Goal: Task Accomplishment & Management: Use online tool/utility

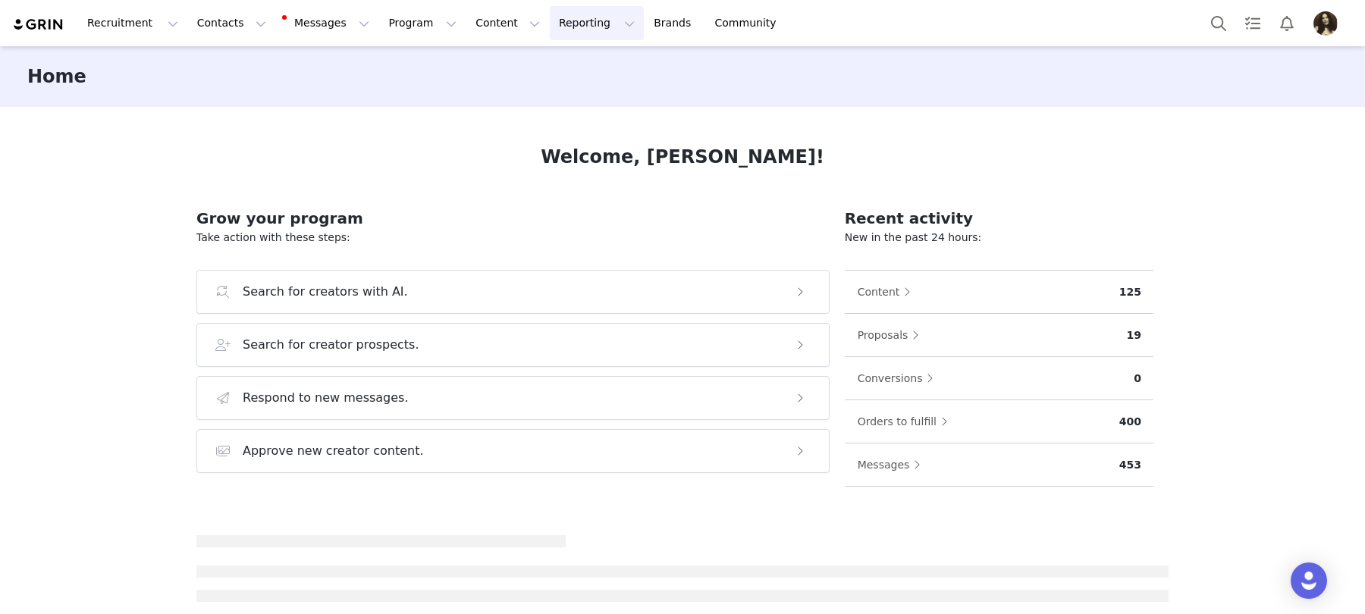
click at [554, 30] on button "Reporting Reporting" at bounding box center [597, 23] width 94 height 34
click at [563, 94] on p "Report Builder" at bounding box center [562, 95] width 76 height 16
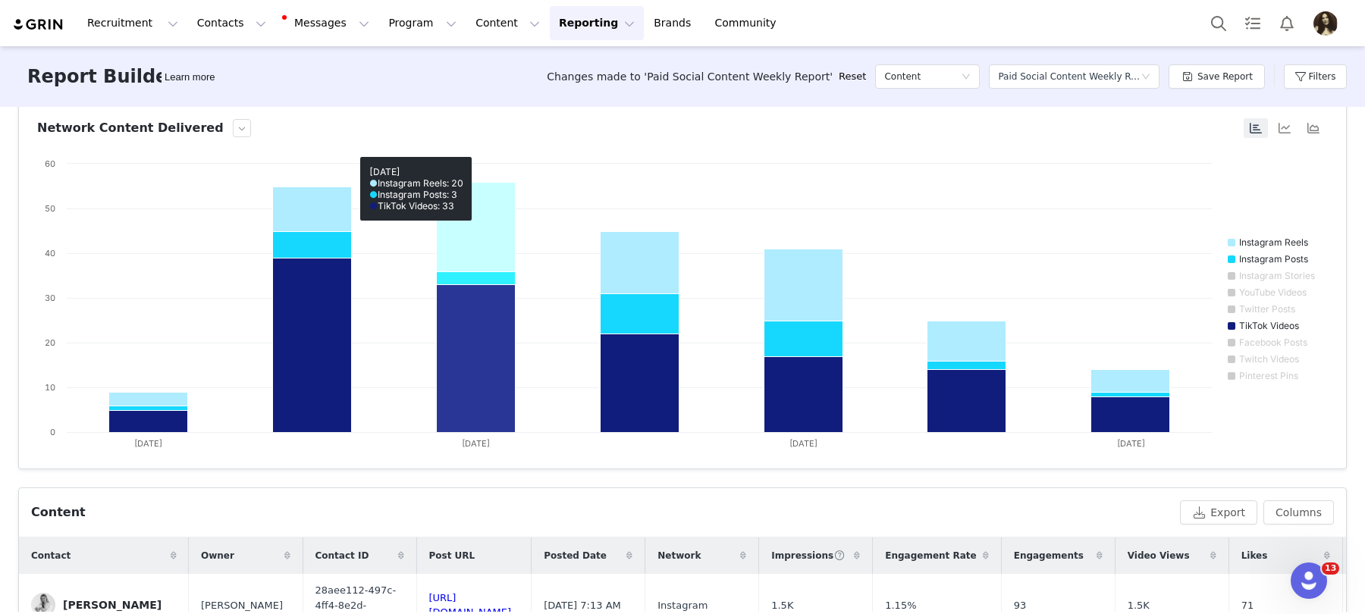
scroll to position [134, 0]
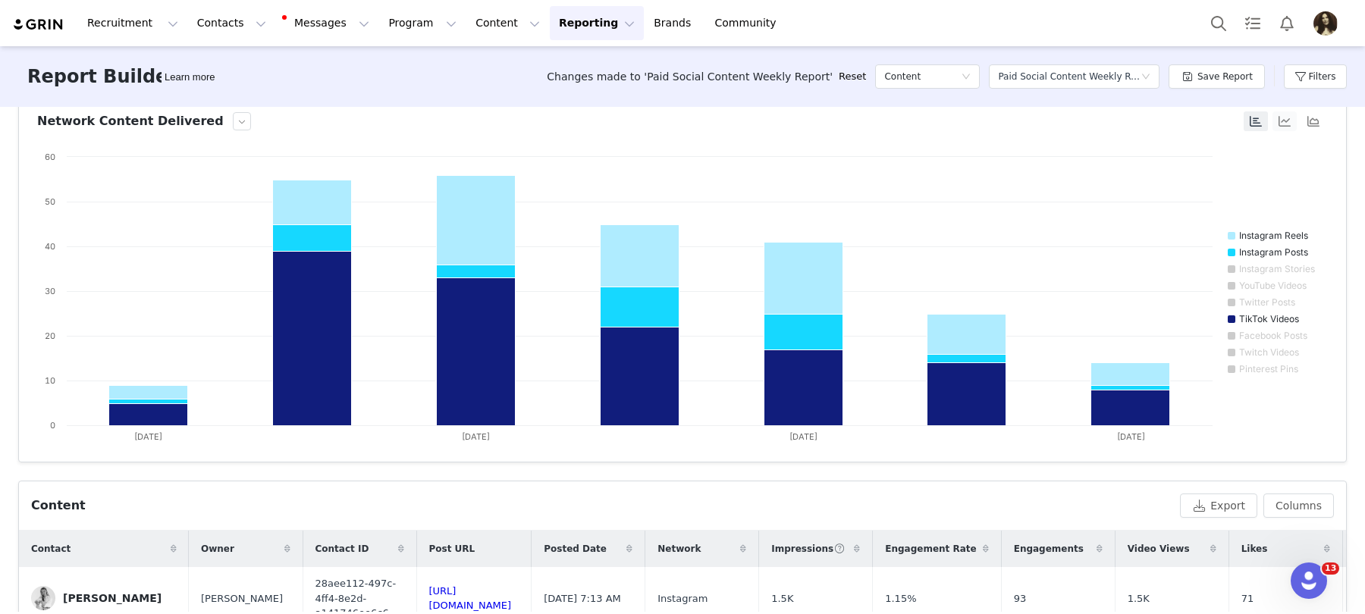
click at [1289, 116] on button "button" at bounding box center [1284, 121] width 24 height 20
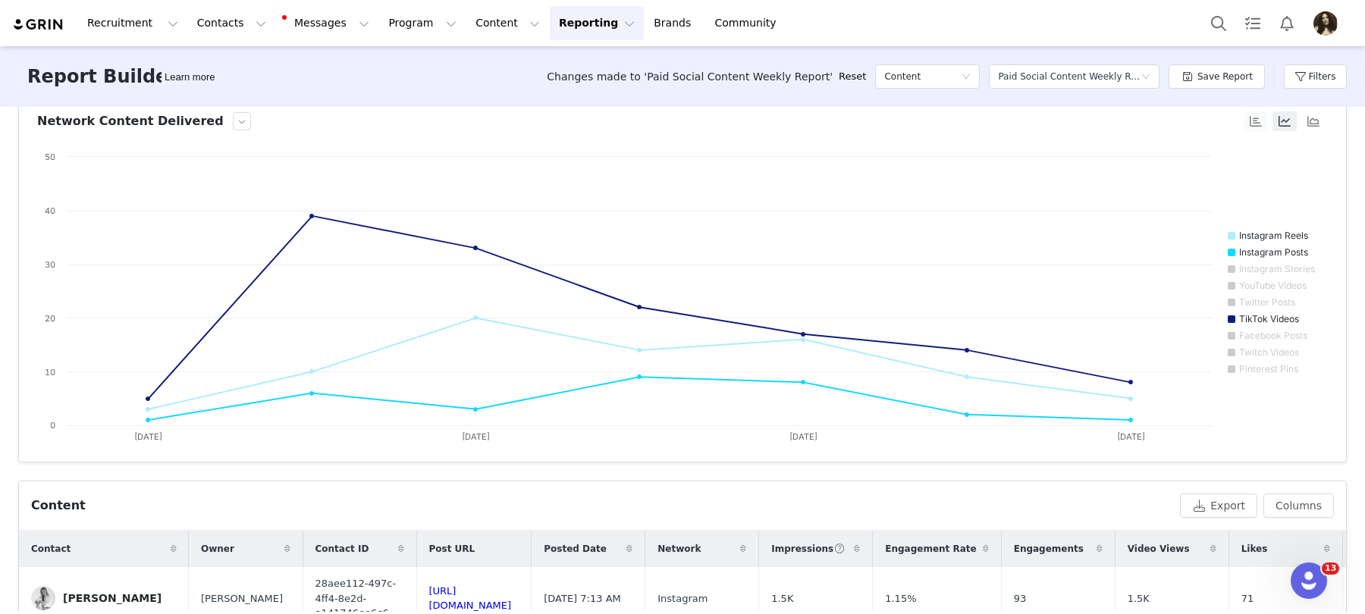
click at [1255, 121] on button "button" at bounding box center [1256, 121] width 24 height 20
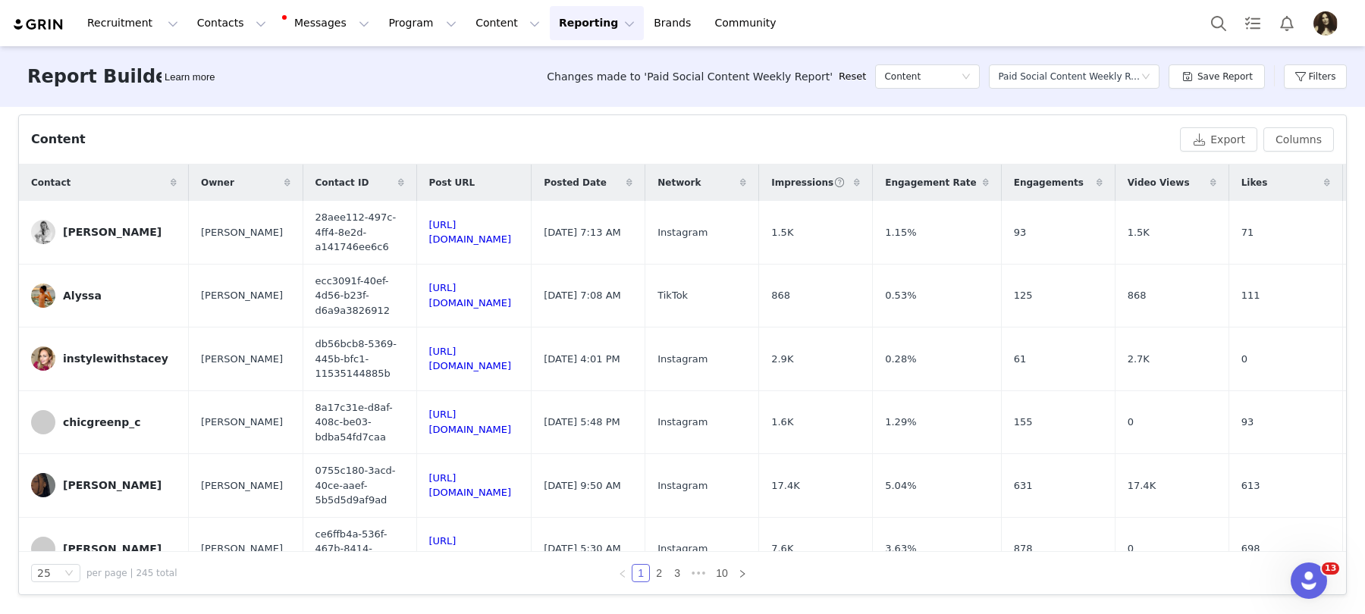
scroll to position [0, 0]
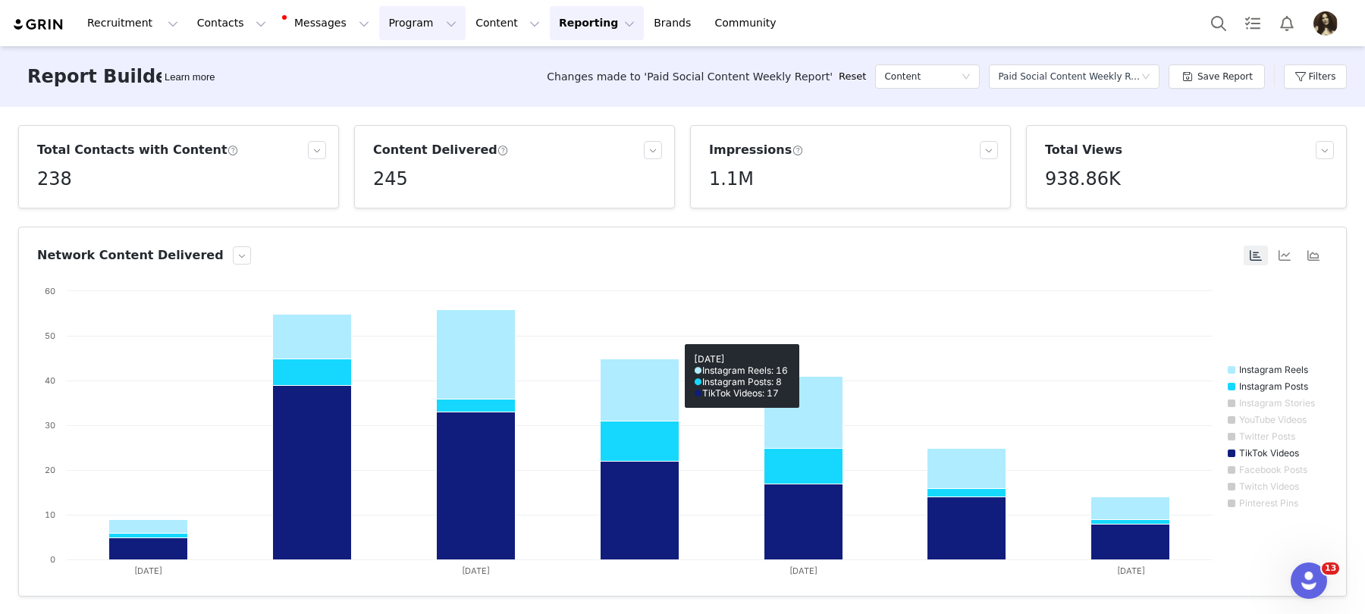
click at [400, 28] on button "Program Program" at bounding box center [422, 23] width 86 height 34
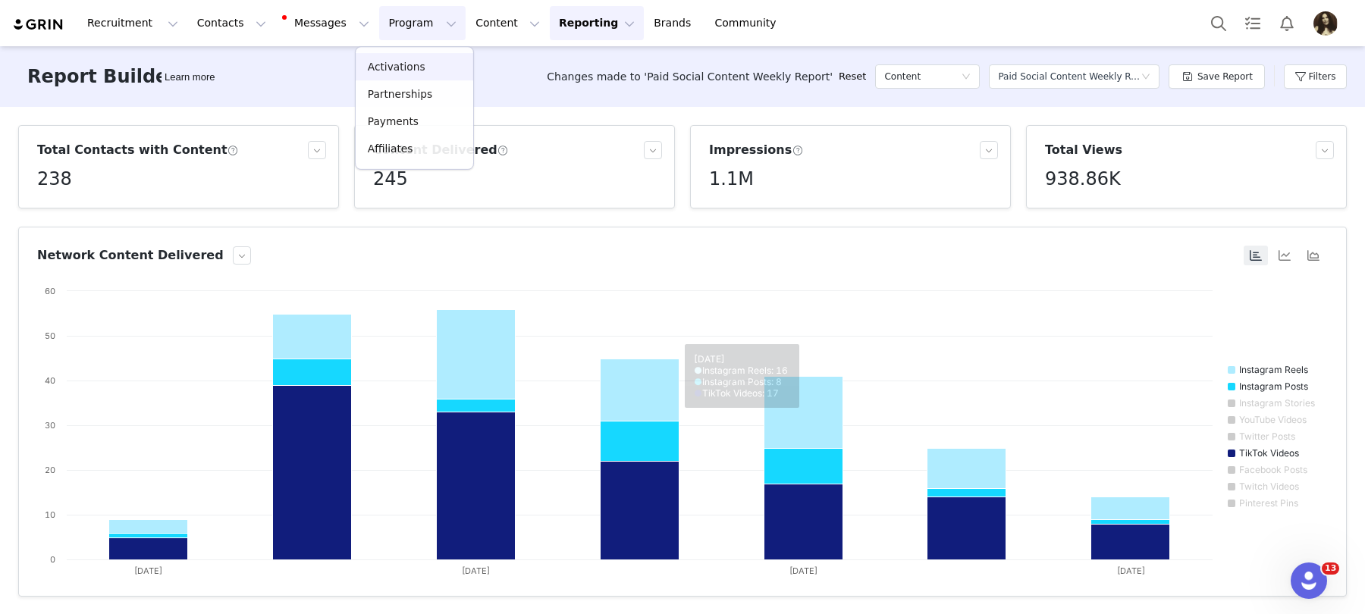
click at [400, 72] on p "Activations" at bounding box center [397, 67] width 58 height 16
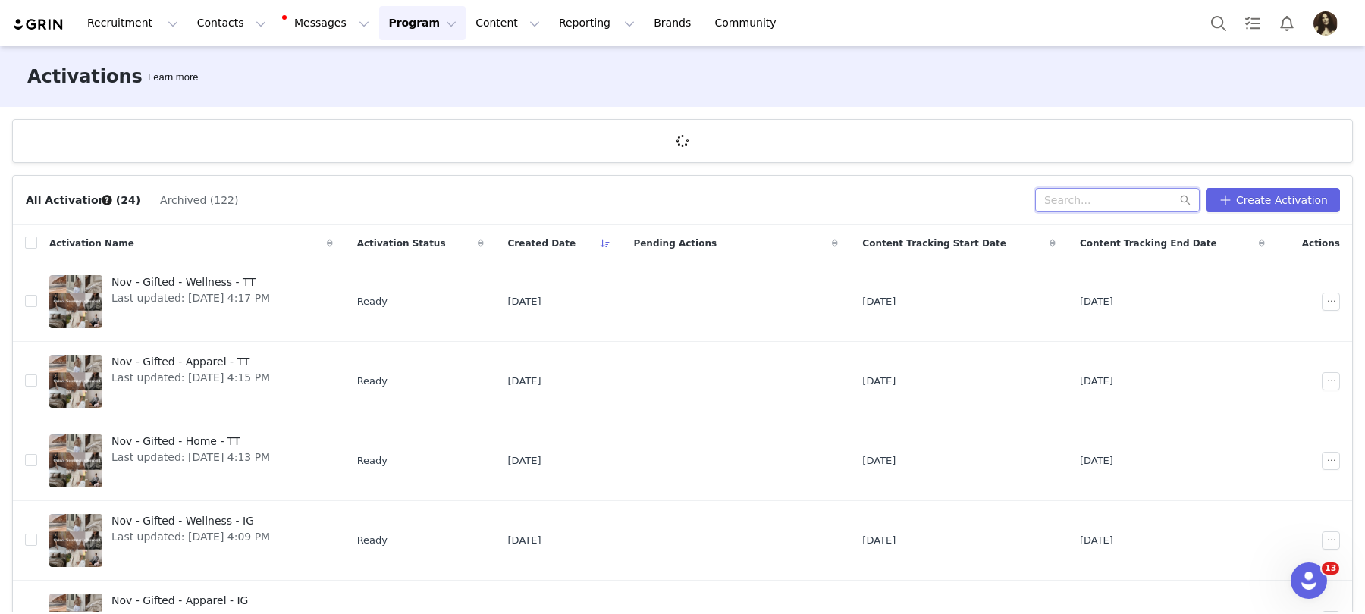
click at [1102, 202] on input "text" at bounding box center [1117, 200] width 165 height 24
type input "sept"
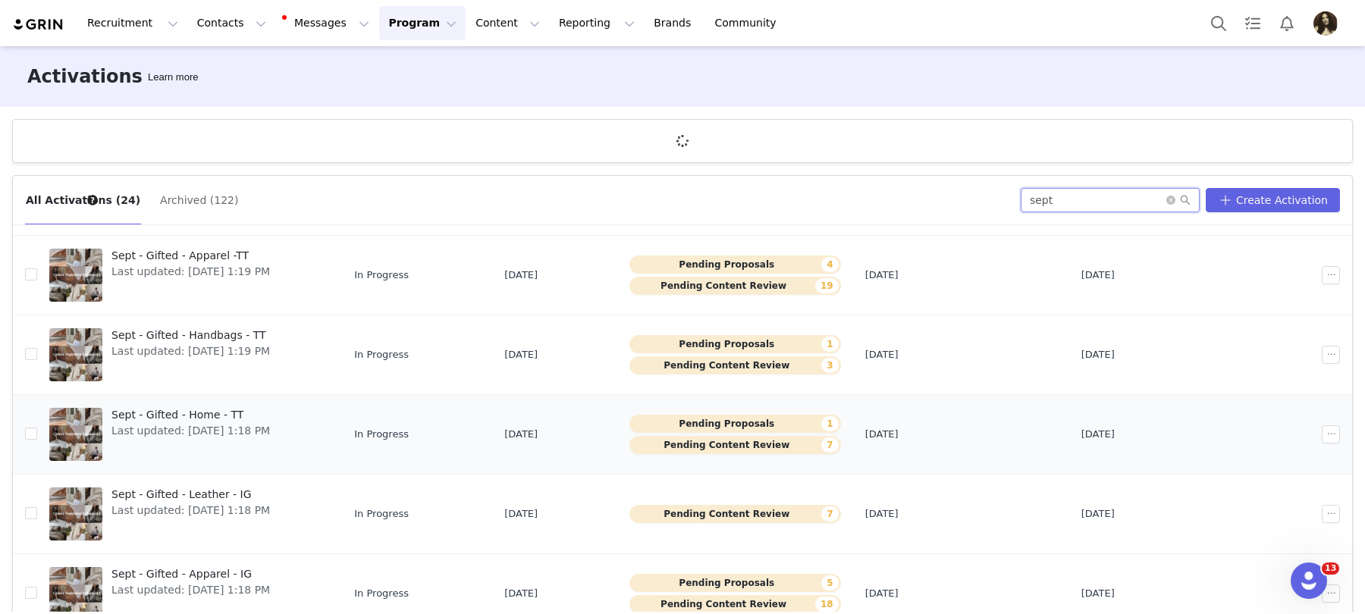
scroll to position [330, 0]
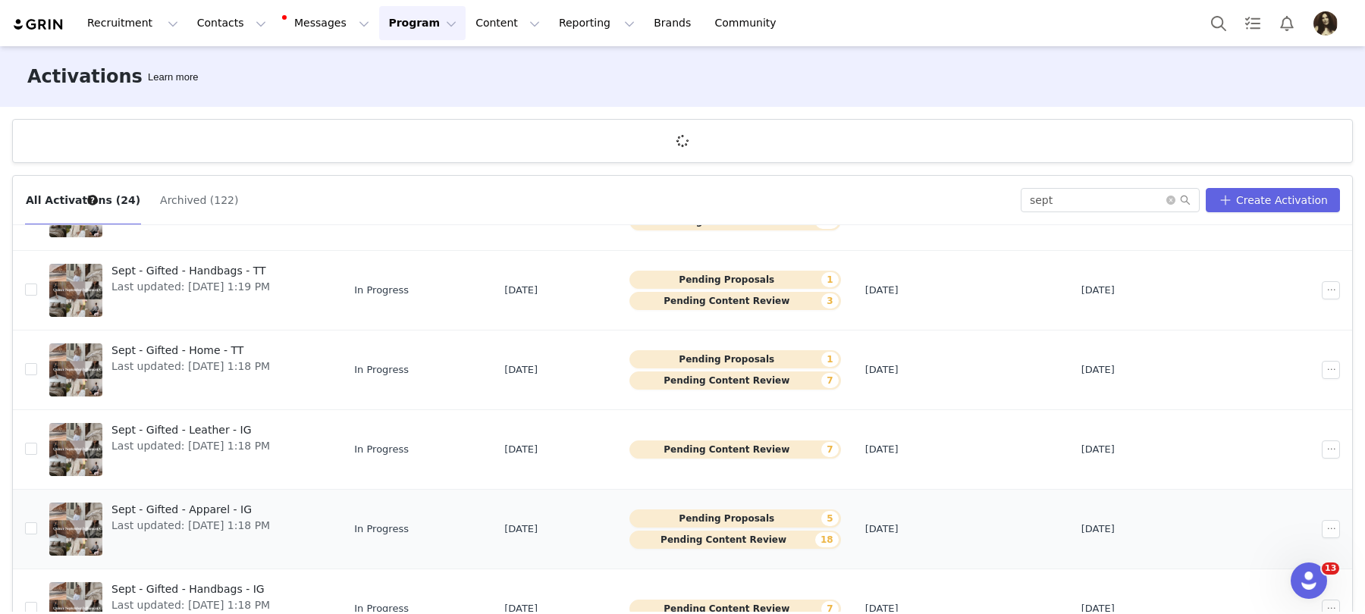
click at [206, 506] on span "Sept - Gifted - Apparel - IG" at bounding box center [190, 510] width 158 height 16
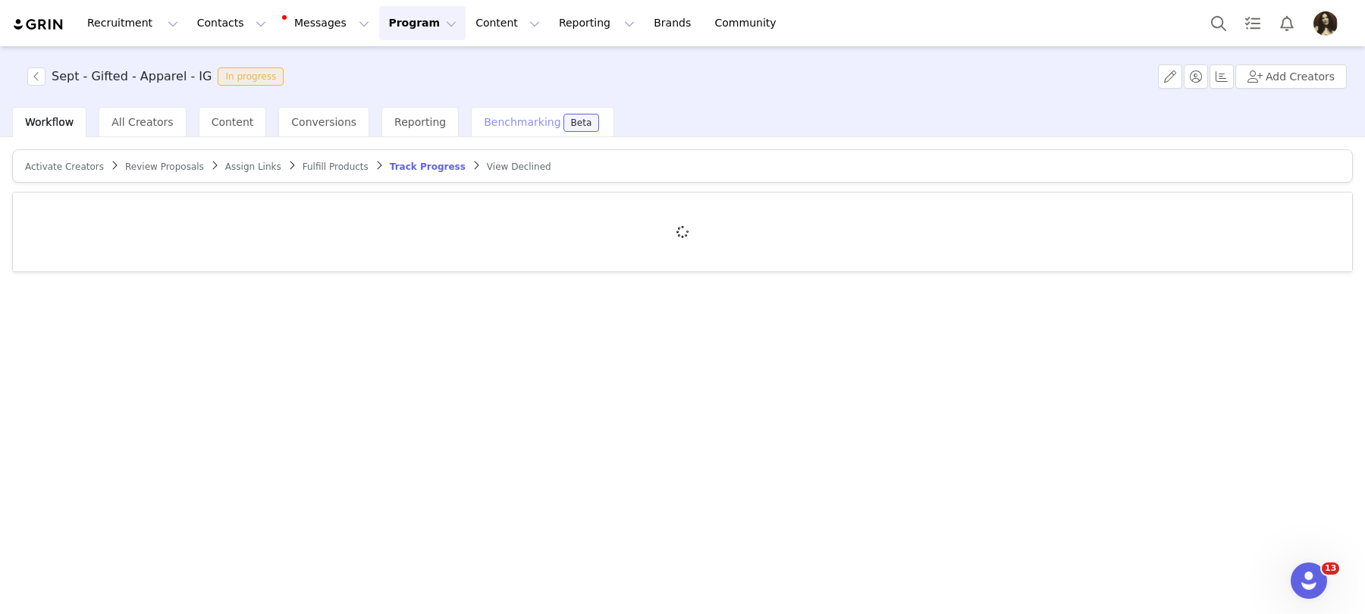
click at [494, 108] on div "Benchmarking Beta" at bounding box center [542, 122] width 143 height 30
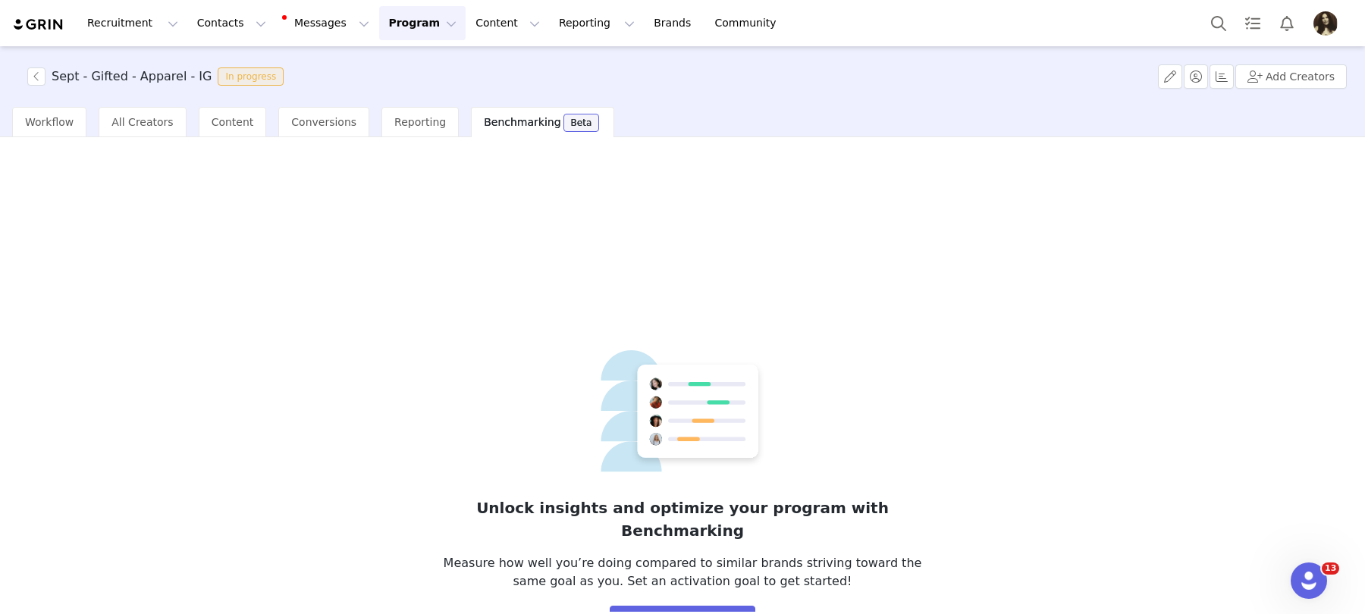
scroll to position [19, 0]
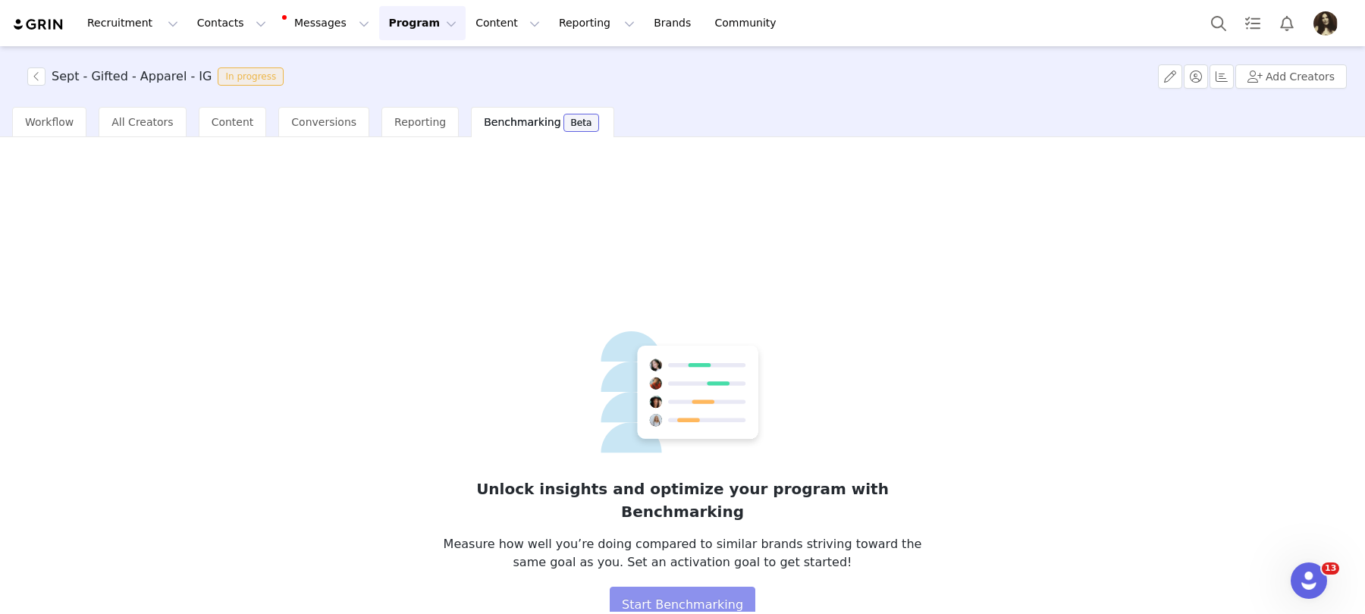
click at [667, 587] on button "Start Benchmarking" at bounding box center [683, 605] width 146 height 36
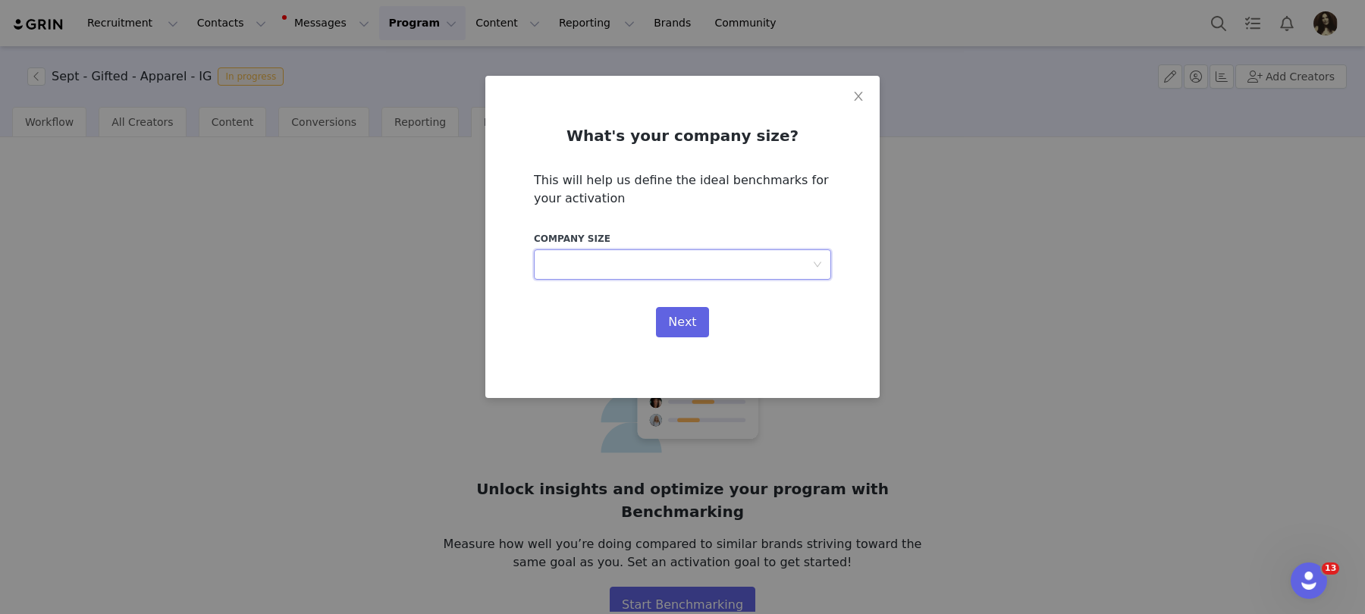
click at [690, 269] on div "Select" at bounding box center [677, 264] width 269 height 29
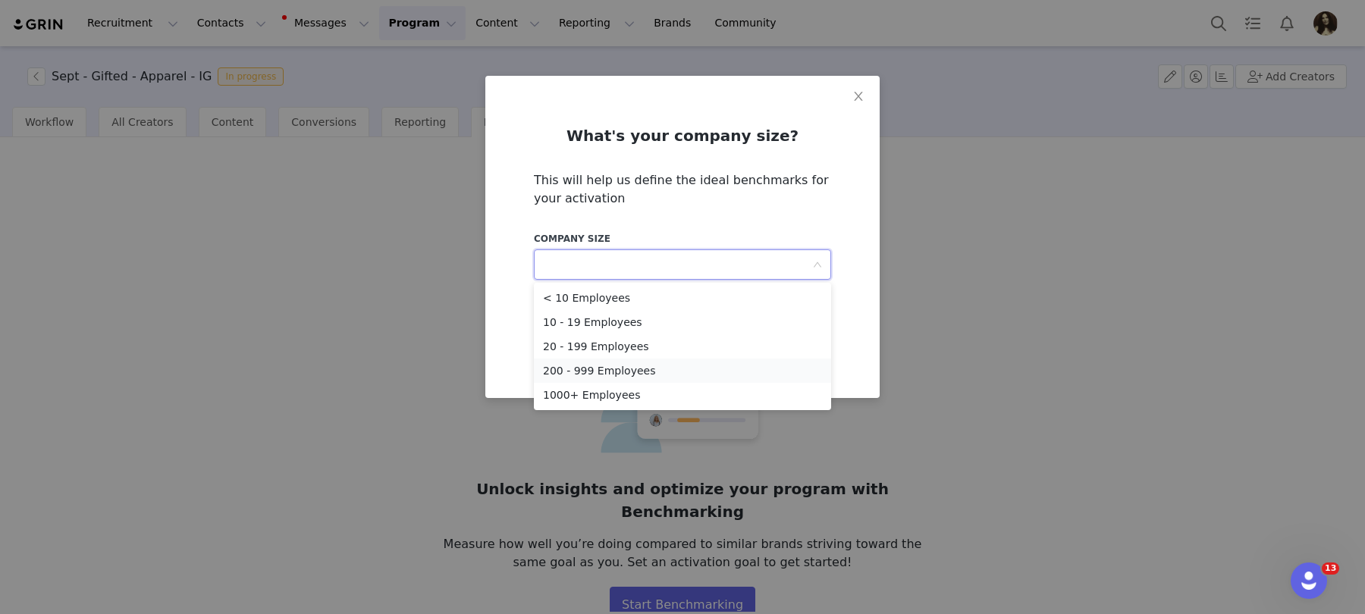
click at [638, 372] on li "200 - 999 Employees" at bounding box center [682, 371] width 297 height 24
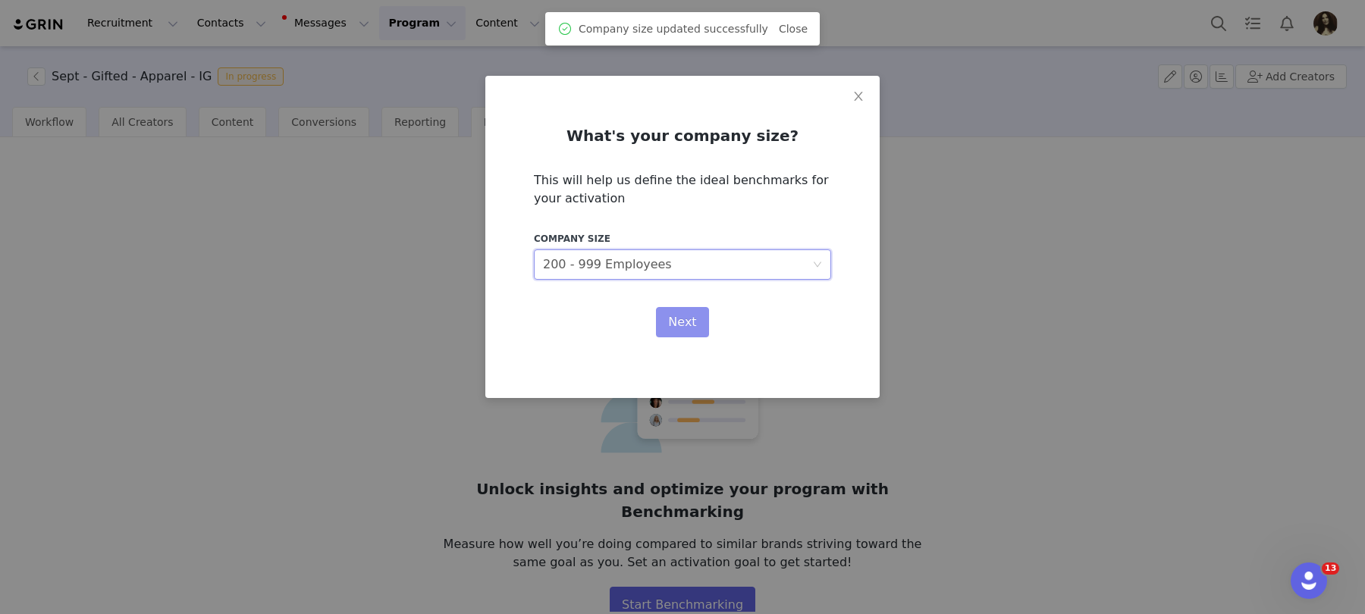
click at [683, 321] on button "Next" at bounding box center [682, 322] width 52 height 30
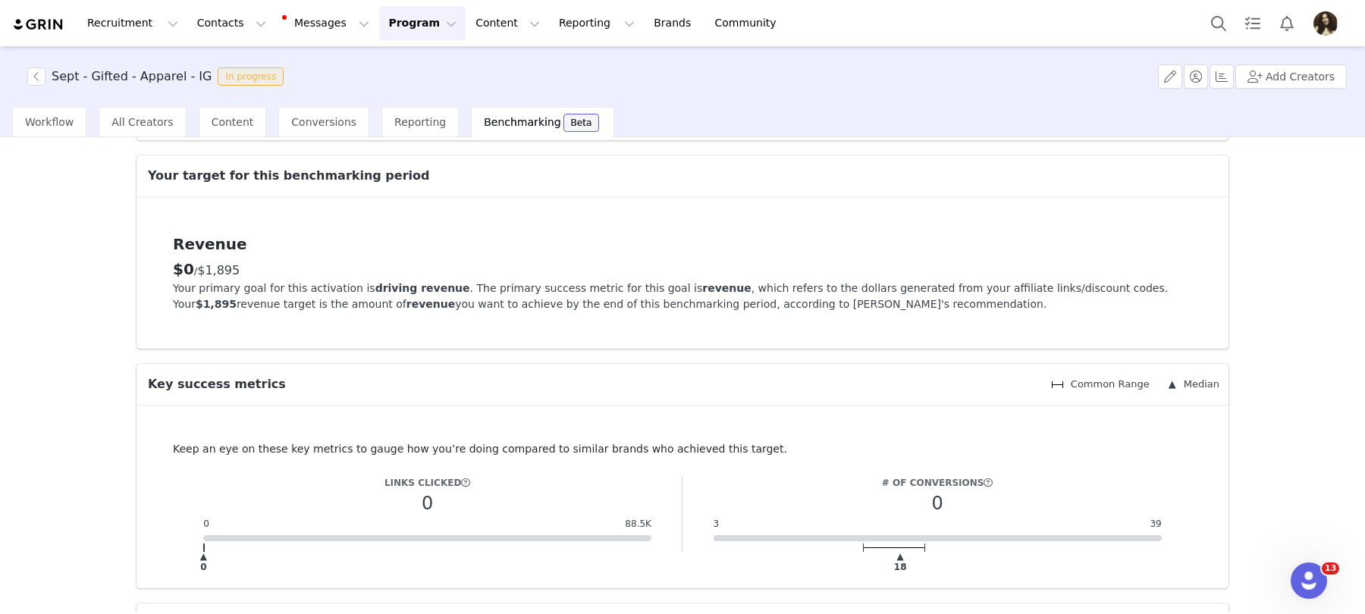
scroll to position [0, 0]
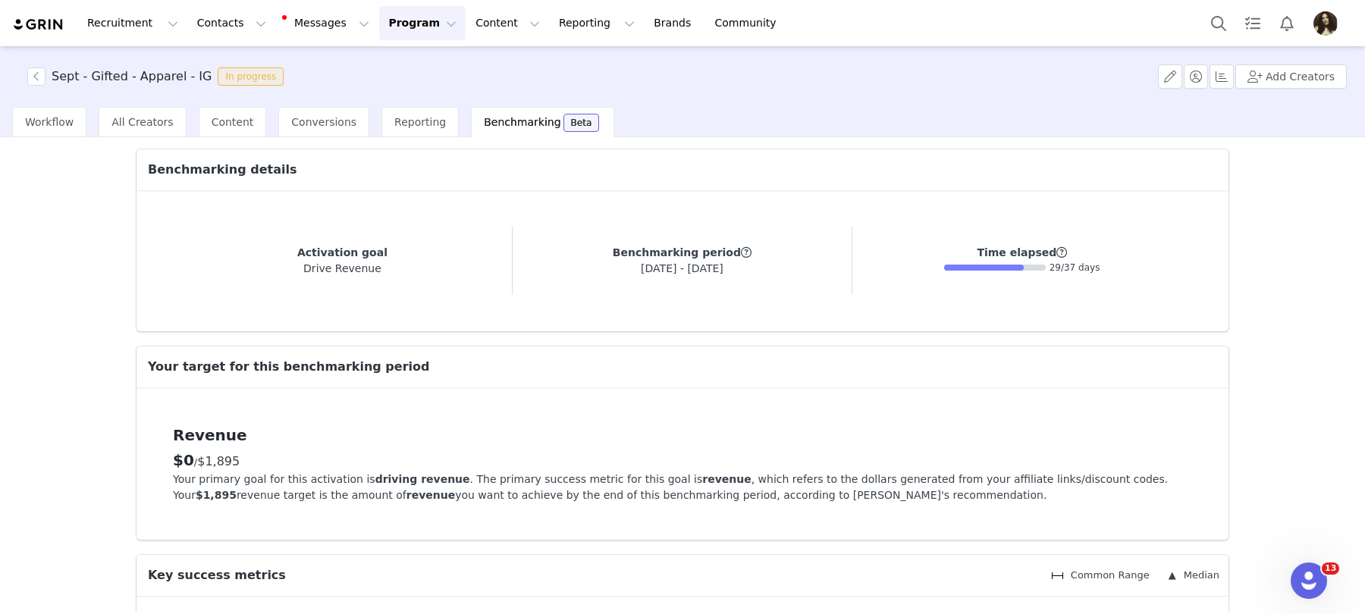
click at [510, 129] on div "Benchmarking Beta" at bounding box center [542, 122] width 143 height 30
click at [426, 125] on div "Reporting" at bounding box center [419, 122] width 77 height 30
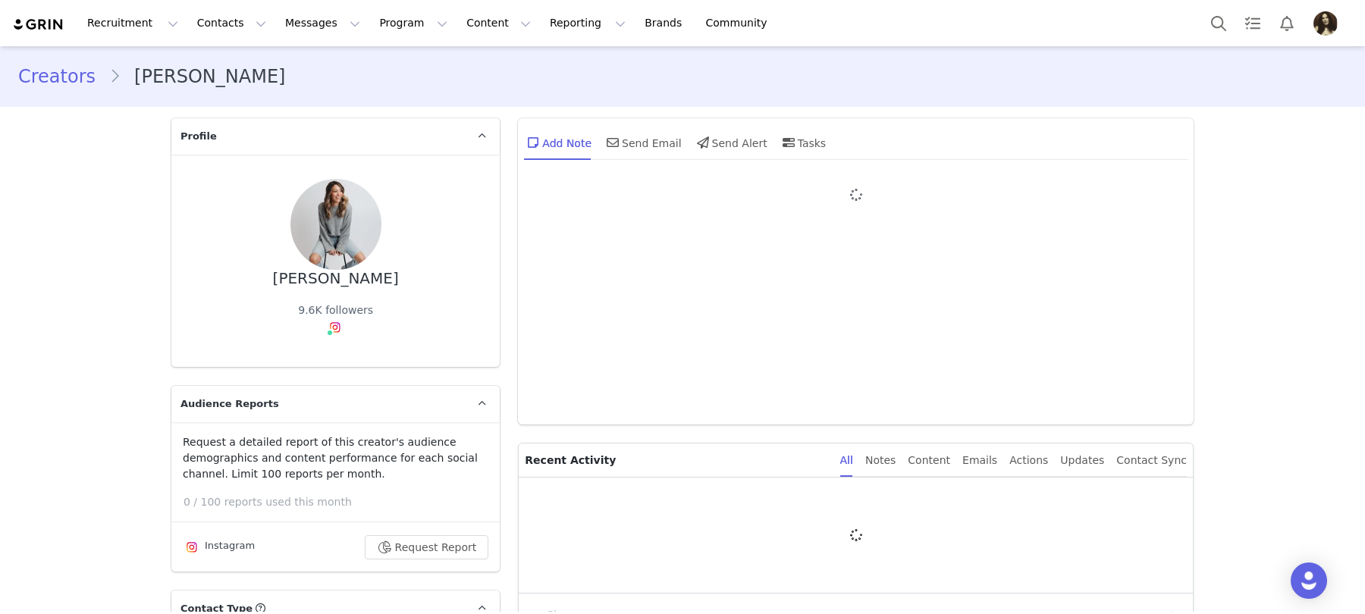
type input "+1 ([GEOGRAPHIC_DATA])"
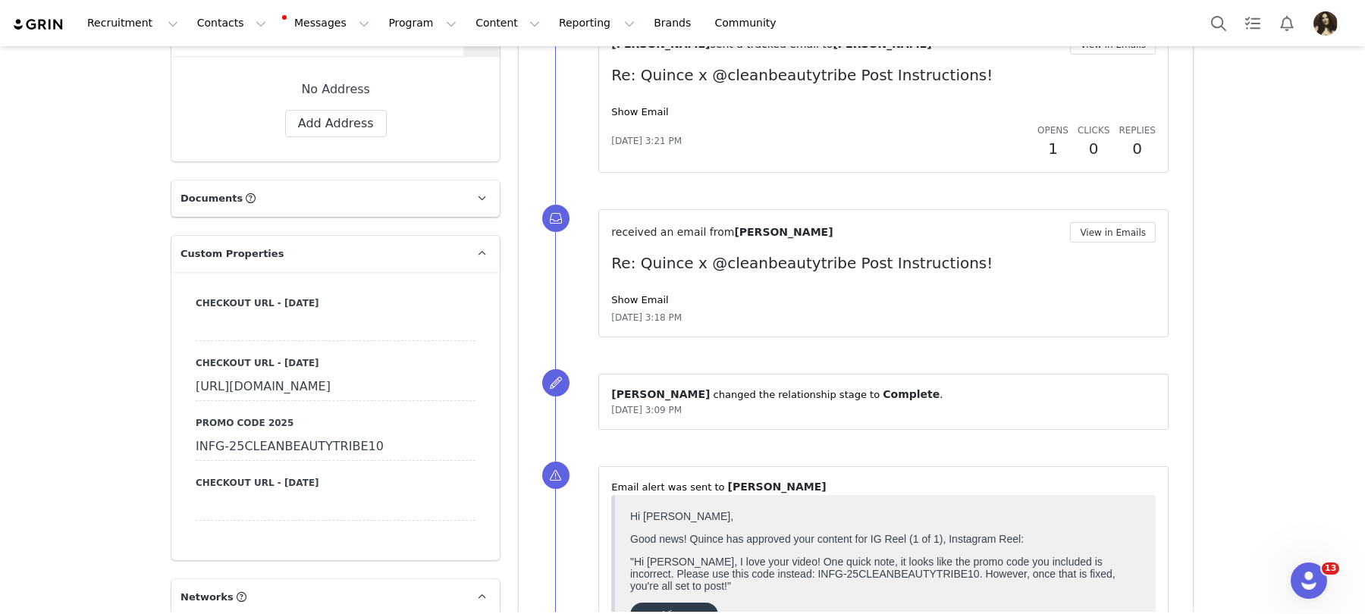
scroll to position [1443, 0]
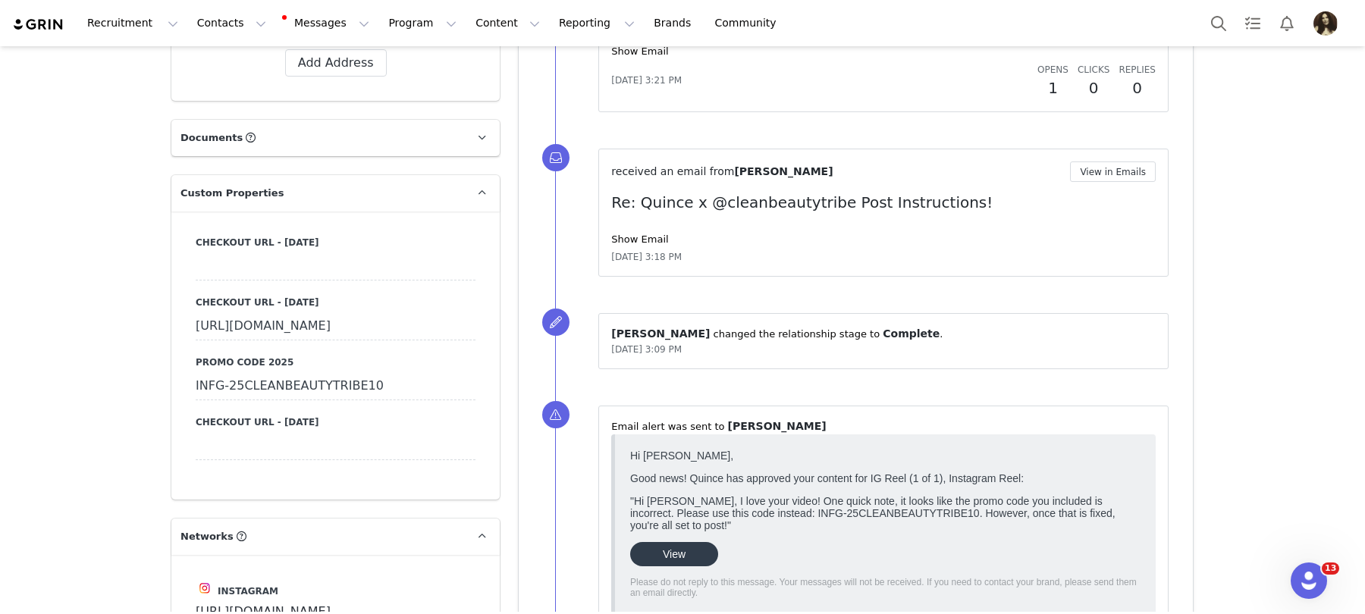
click at [322, 400] on div "INFG-25CLEANBEAUTYTRIBE10" at bounding box center [336, 386] width 280 height 27
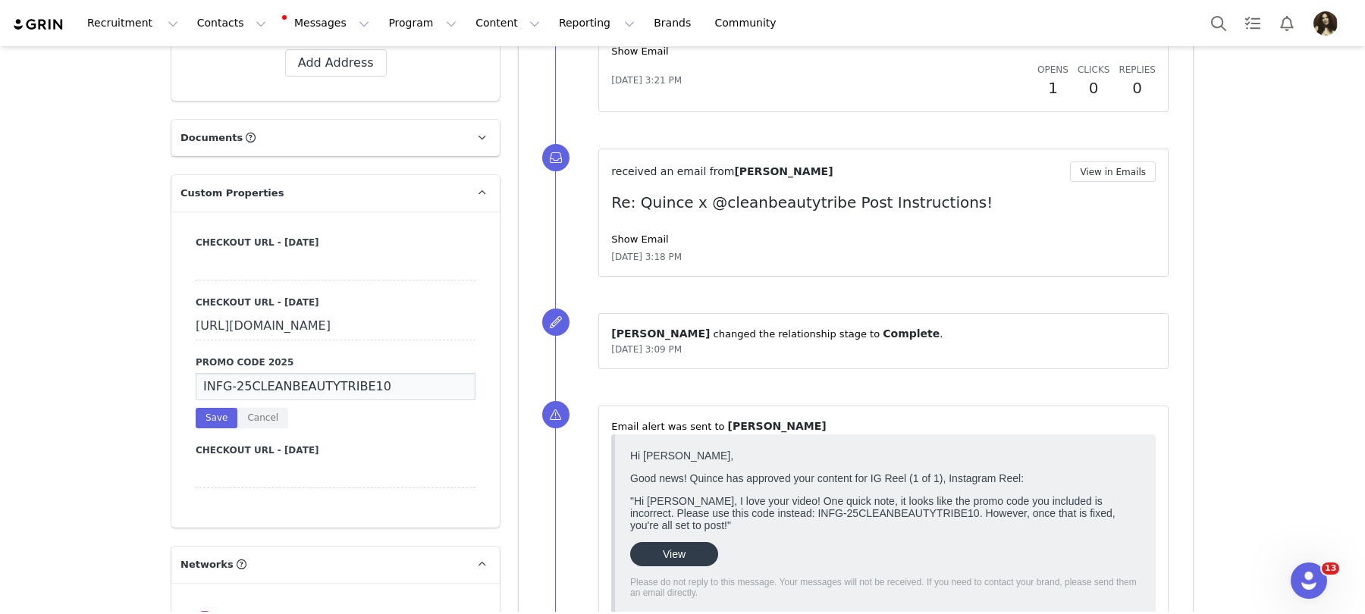
scroll to position [629, 0]
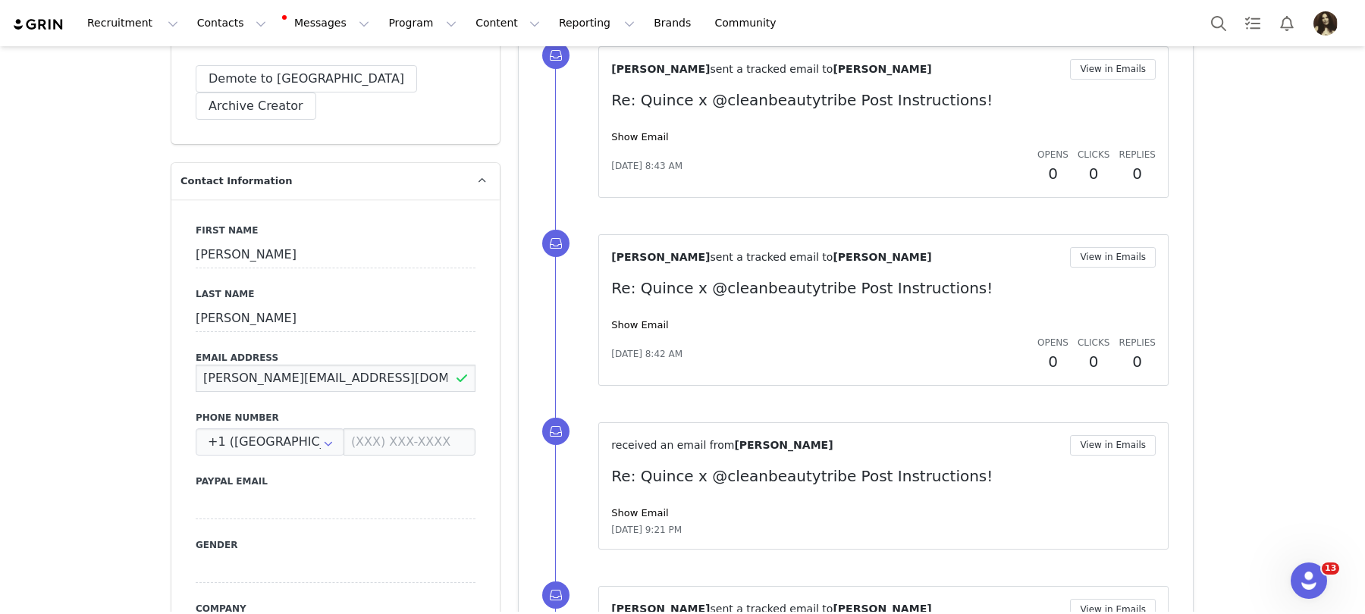
click at [330, 365] on input "[PERSON_NAME][EMAIL_ADDRESS][DOMAIN_NAME]" at bounding box center [336, 378] width 280 height 27
click at [347, 365] on input "[PERSON_NAME][EMAIL_ADDRESS][DOMAIN_NAME]" at bounding box center [336, 378] width 280 height 27
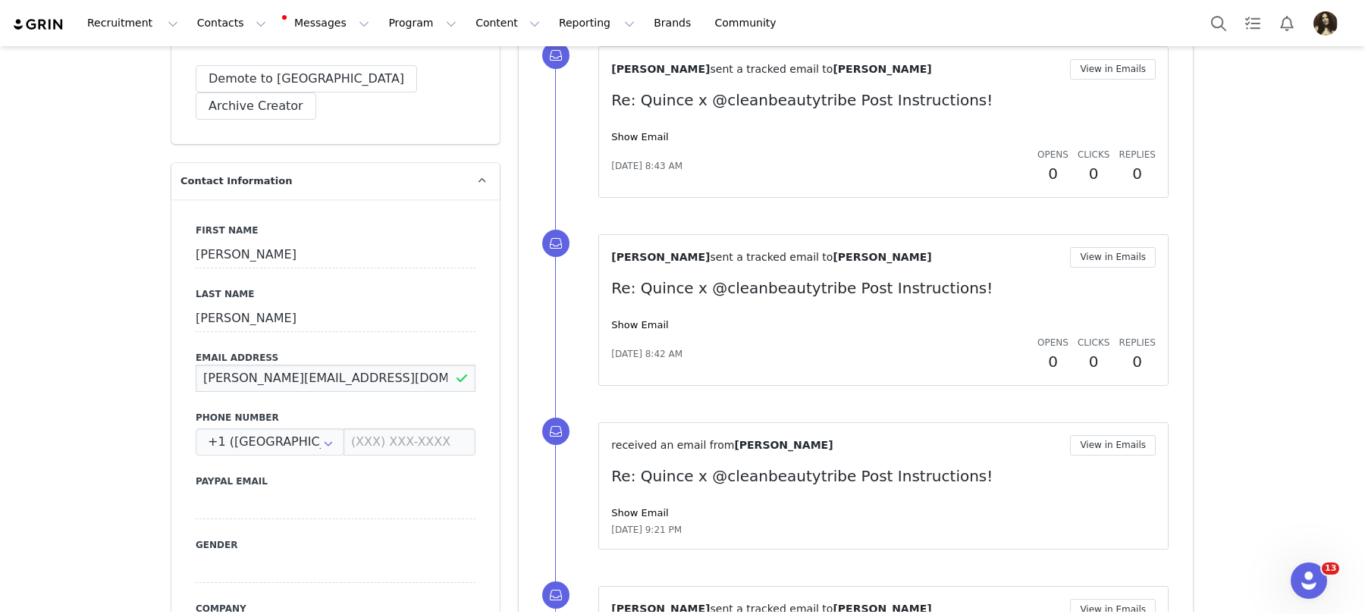
click at [347, 365] on input "[PERSON_NAME][EMAIL_ADDRESS][DOMAIN_NAME]" at bounding box center [336, 378] width 280 height 27
click at [345, 365] on input "[PERSON_NAME][EMAIL_ADDRESS][DOMAIN_NAME]" at bounding box center [336, 378] width 280 height 27
